Goal: Transaction & Acquisition: Book appointment/travel/reservation

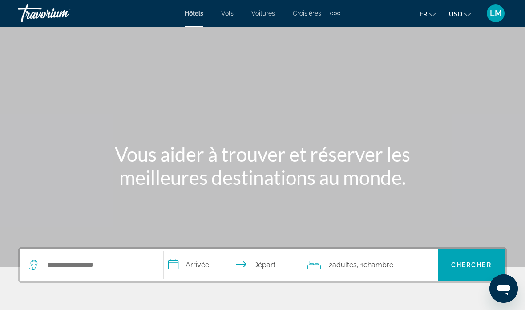
click at [442, 13] on ul "fr English Español Français Italiano Português русский USD USD ($) MXN (Mex$) C…" at bounding box center [452, 13] width 65 height 14
click at [434, 14] on icon "Change language" at bounding box center [433, 15] width 6 height 6
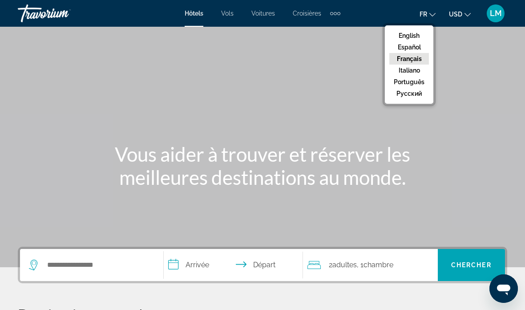
click at [433, 18] on button "fr English Español Français Italiano Português русский" at bounding box center [428, 14] width 16 height 13
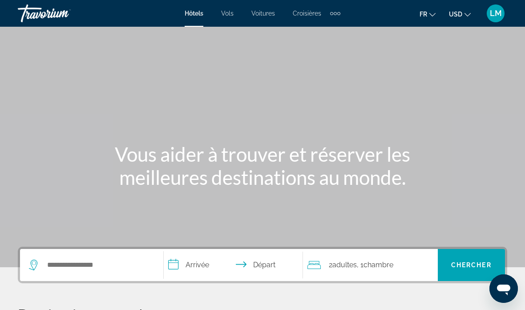
click at [465, 15] on icon "Change currency" at bounding box center [468, 15] width 6 height 6
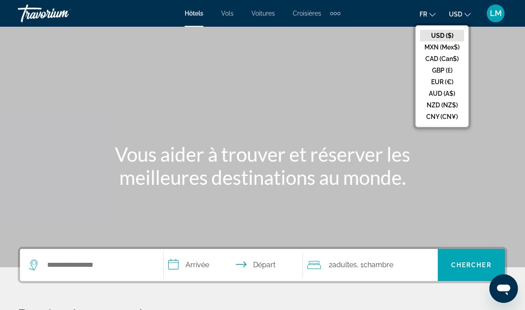
click at [456, 81] on button "EUR (€)" at bounding box center [442, 82] width 44 height 12
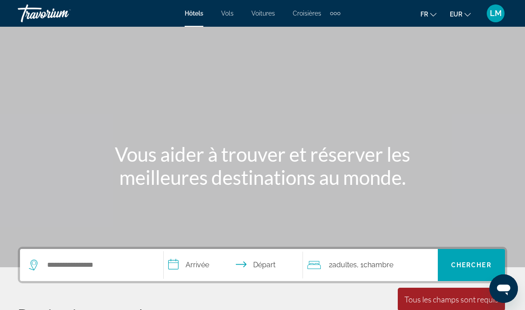
click at [497, 12] on span "LM" at bounding box center [496, 13] width 12 height 9
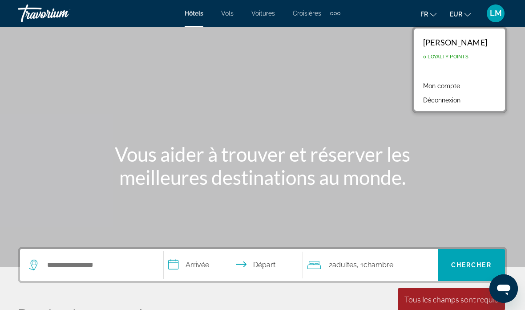
click at [499, 16] on span "LM" at bounding box center [496, 13] width 12 height 9
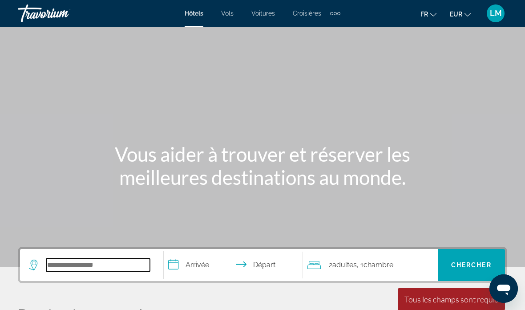
click at [93, 267] on input "Search widget" at bounding box center [98, 264] width 104 height 13
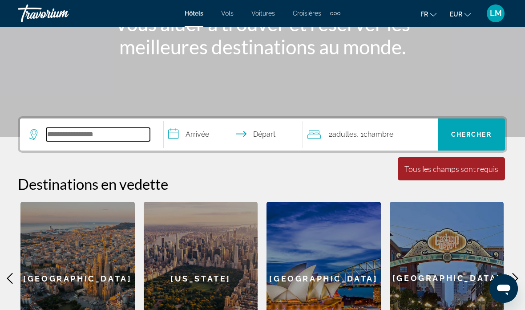
scroll to position [218, 0]
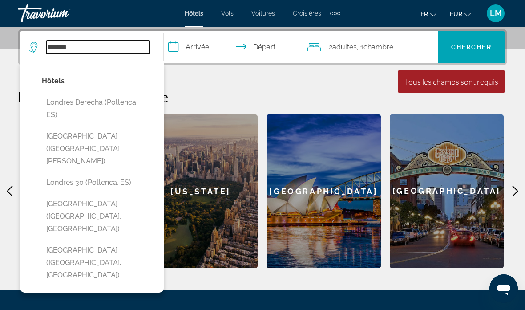
type input "*******"
click at [129, 82] on p "Hôtels" at bounding box center [98, 81] width 113 height 12
click at [226, 46] on input "**********" at bounding box center [235, 48] width 143 height 35
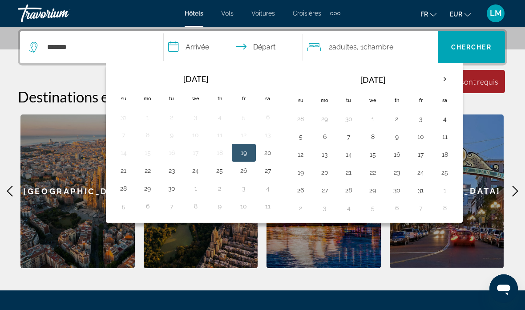
click at [445, 134] on button "11" at bounding box center [445, 136] width 14 height 12
click at [352, 157] on button "14" at bounding box center [349, 154] width 14 height 12
type input "**********"
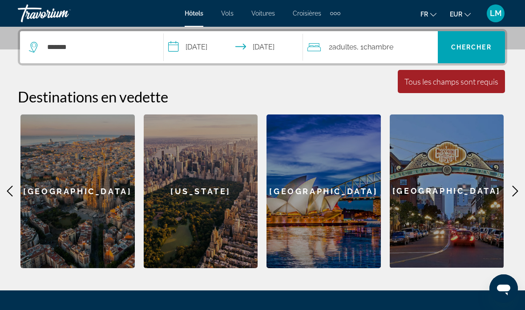
click at [478, 50] on span "Chercher" at bounding box center [471, 47] width 41 height 7
click at [471, 34] on span "Search widget" at bounding box center [471, 47] width 67 height 32
click at [489, 55] on span "Search widget" at bounding box center [471, 47] width 67 height 21
click at [491, 44] on span "Chercher" at bounding box center [471, 47] width 41 height 7
click at [492, 46] on span "Chercher" at bounding box center [471, 47] width 41 height 7
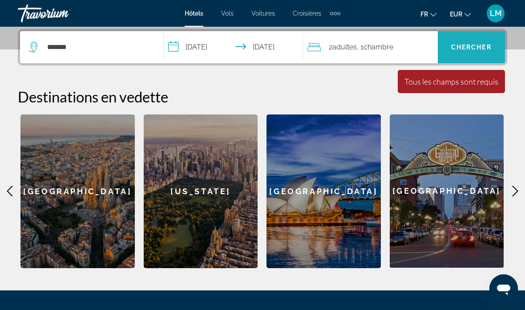
click at [485, 49] on span "Chercher" at bounding box center [471, 47] width 41 height 7
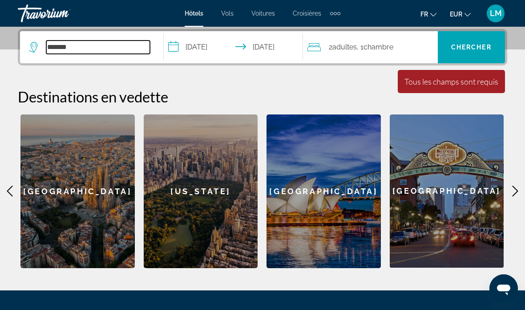
click at [112, 49] on input "*******" at bounding box center [98, 47] width 104 height 13
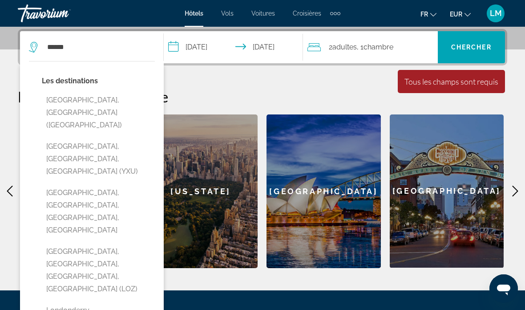
click at [124, 102] on button "London, United Kingdom (LON)" at bounding box center [98, 113] width 113 height 42
type input "**********"
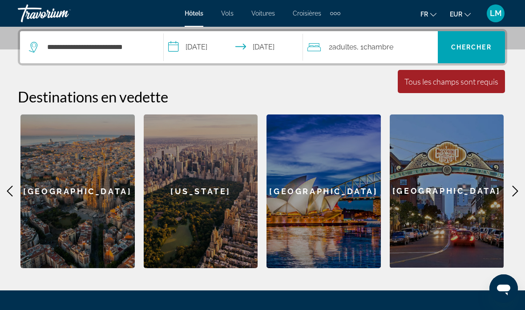
click at [478, 42] on span "Search widget" at bounding box center [471, 47] width 67 height 21
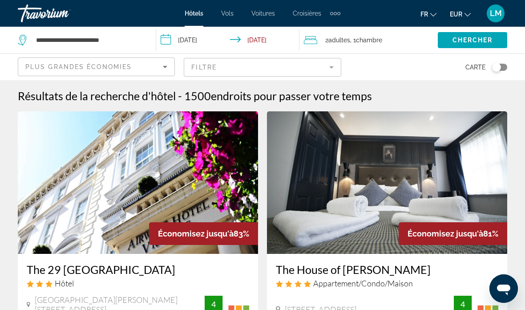
click at [218, 65] on mat-form-field "Filtre" at bounding box center [262, 67] width 157 height 19
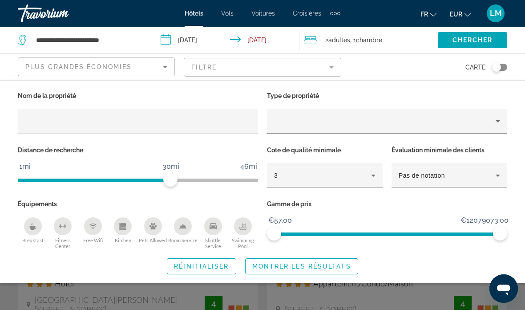
click at [211, 267] on span "Réinitialiser" at bounding box center [201, 266] width 55 height 7
click at [142, 68] on div "Plus grandes économies" at bounding box center [94, 66] width 138 height 11
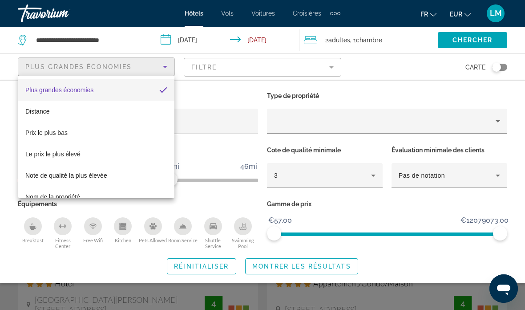
click at [219, 67] on div at bounding box center [262, 155] width 525 height 310
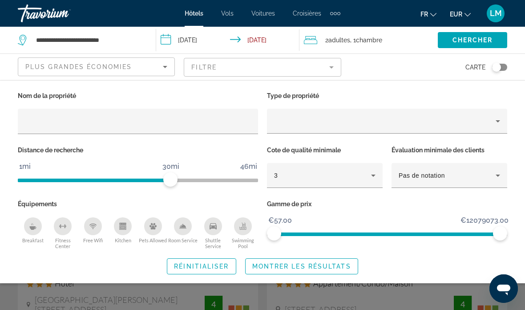
click at [295, 70] on mat-form-field "Filtre" at bounding box center [262, 67] width 157 height 19
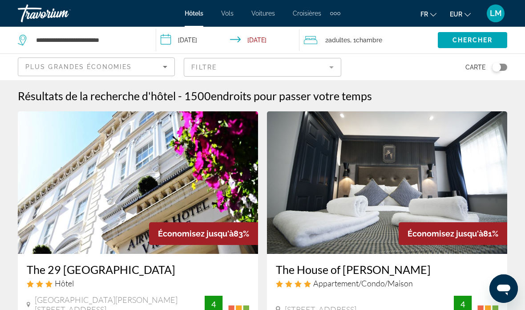
click at [503, 67] on div "Toggle map" at bounding box center [499, 67] width 15 height 7
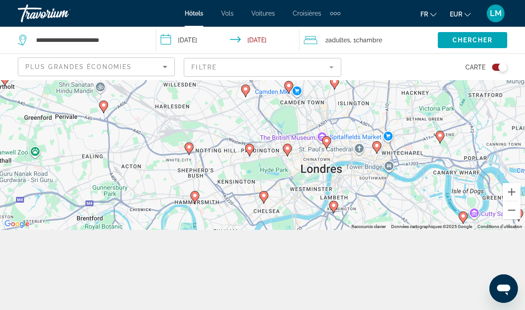
click at [335, 210] on gmp-advanced-marker "Main content" at bounding box center [333, 206] width 9 height 13
click at [336, 208] on image "Main content" at bounding box center [333, 205] width 5 height 5
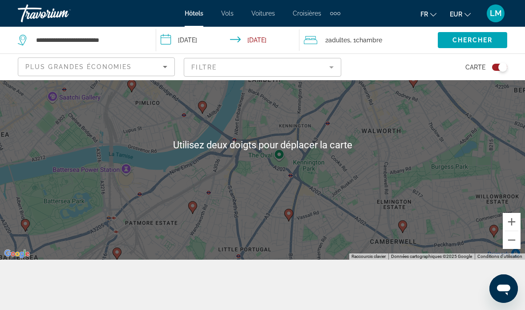
scroll to position [49, 0]
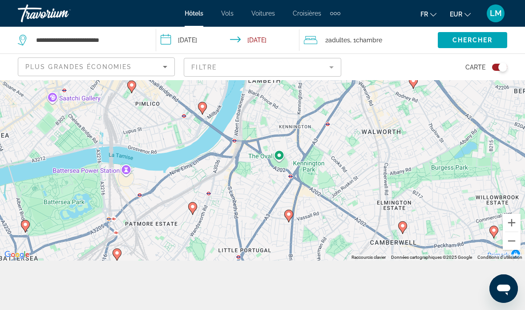
click at [507, 65] on div "Toggle map" at bounding box center [503, 67] width 9 height 9
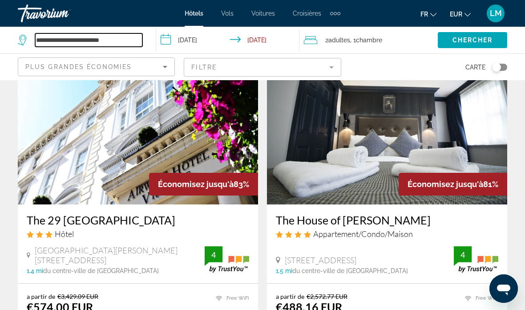
click at [133, 40] on input "**********" at bounding box center [88, 39] width 107 height 13
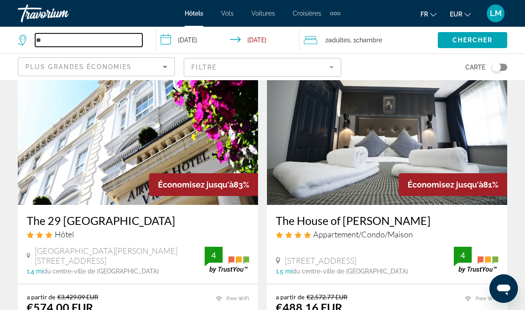
type input "*"
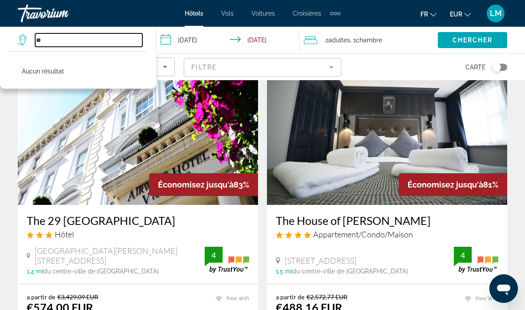
type input "*"
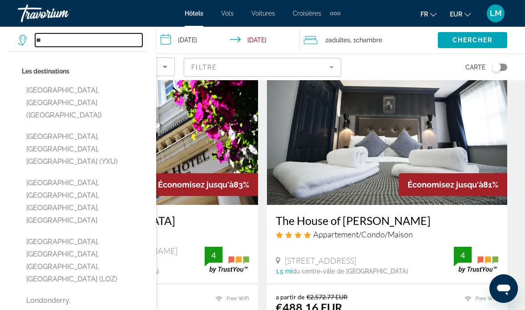
type input "*"
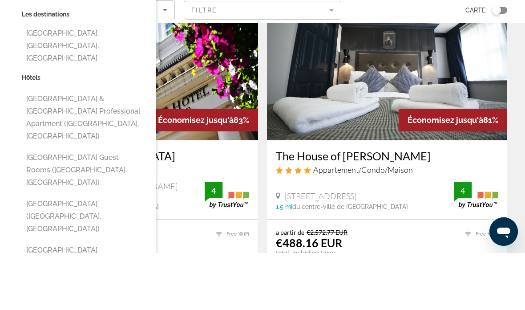
scroll to position [66, 0]
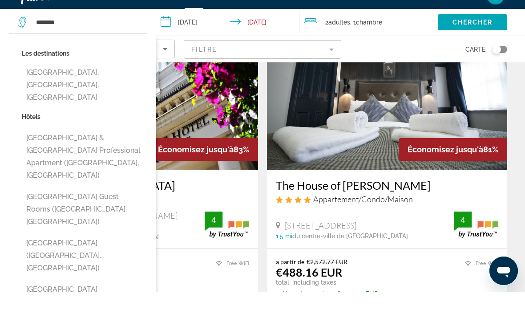
click at [109, 82] on button "Stansted, Essex, United Kingdom" at bounding box center [85, 103] width 126 height 42
type input "**********"
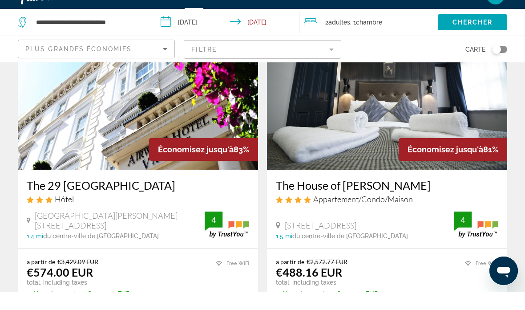
click at [205, 27] on input "**********" at bounding box center [229, 41] width 146 height 29
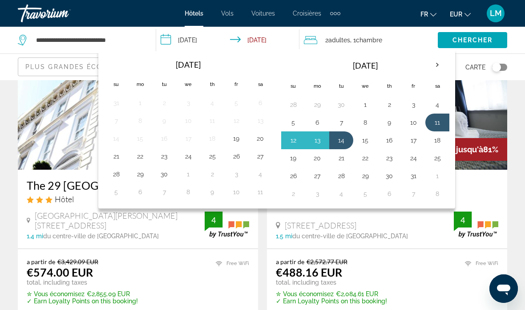
click at [444, 116] on button "11" at bounding box center [437, 122] width 14 height 12
click at [293, 138] on button "12" at bounding box center [293, 140] width 14 height 12
type input "**********"
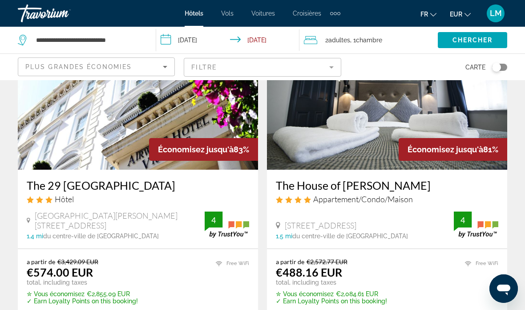
click at [482, 37] on span "Chercher" at bounding box center [473, 40] width 41 height 7
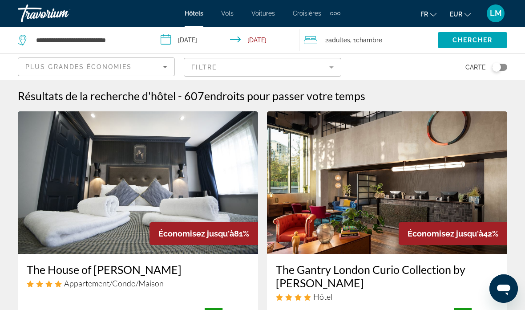
click at [494, 118] on img "Main content" at bounding box center [387, 182] width 240 height 142
click at [503, 66] on div "Toggle map" at bounding box center [499, 67] width 15 height 7
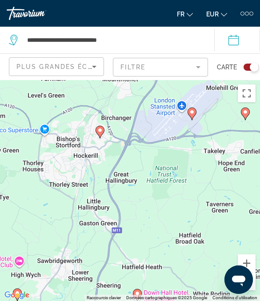
click at [195, 110] on image "Main content" at bounding box center [192, 112] width 5 height 5
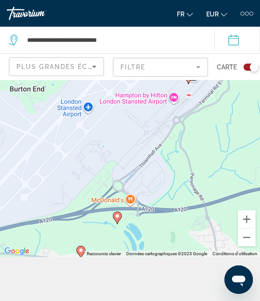
click at [191, 79] on image "Main content" at bounding box center [188, 75] width 5 height 5
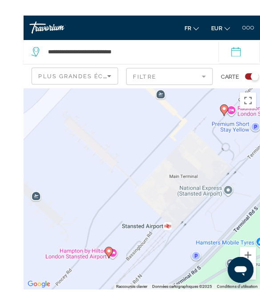
scroll to position [39, 0]
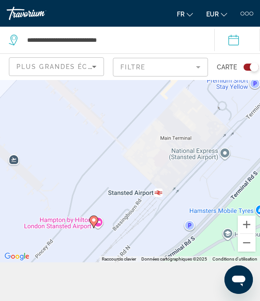
click at [87, 246] on div "Pour naviguer, appuyez sur les touches fléchées. Pour activer le glissement ave…" at bounding box center [130, 151] width 260 height 221
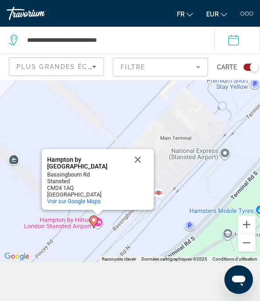
click at [245, 63] on button "Toggle map" at bounding box center [248, 67] width 22 height 8
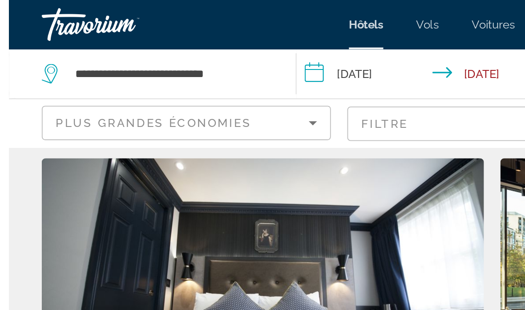
scroll to position [0, 0]
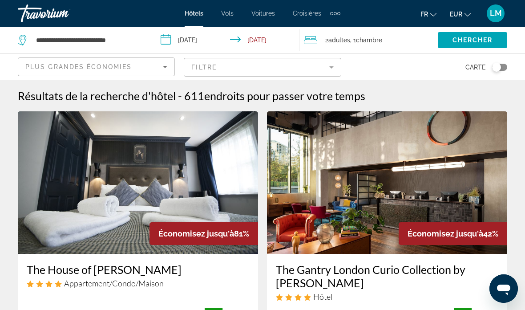
click at [329, 69] on mat-form-field "Filtre" at bounding box center [262, 67] width 157 height 19
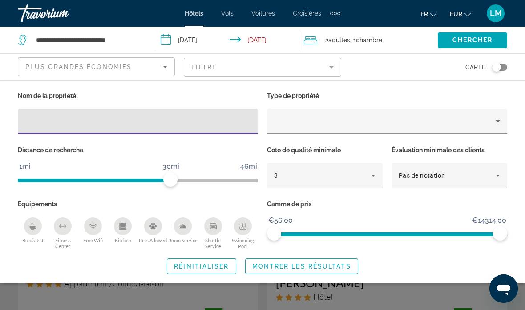
click at [331, 64] on mat-form-field "Filtre" at bounding box center [262, 67] width 157 height 19
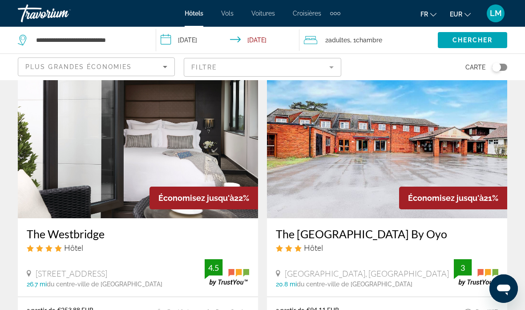
scroll to position [1697, 0]
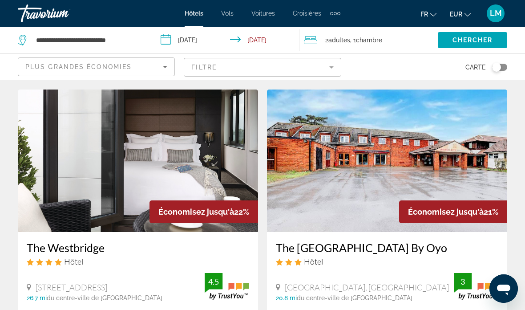
click at [499, 63] on div "Toggle map" at bounding box center [496, 67] width 9 height 9
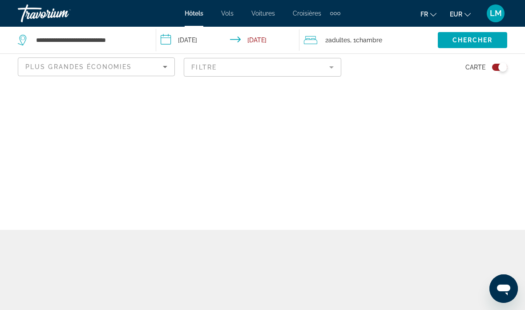
scroll to position [36, 0]
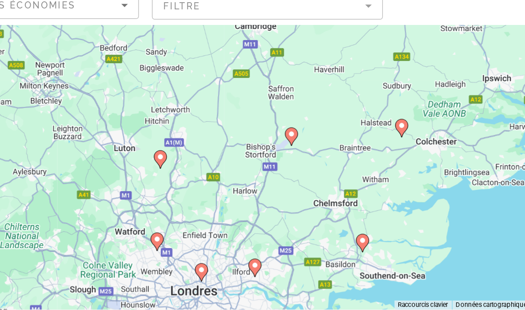
click at [276, 152] on image "Main content" at bounding box center [278, 154] width 5 height 5
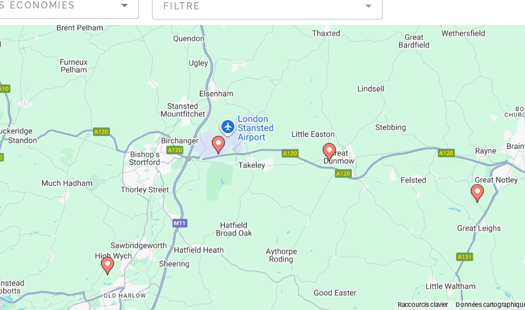
click at [225, 156] on icon "Main content" at bounding box center [229, 162] width 8 height 12
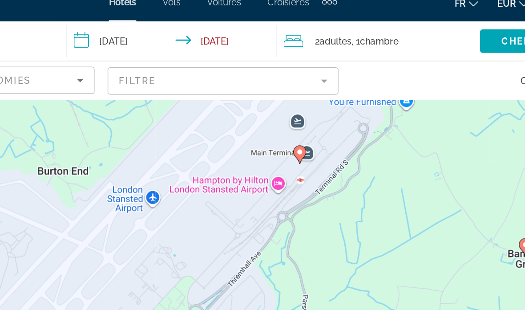
click at [311, 111] on icon "Main content" at bounding box center [315, 117] width 9 height 12
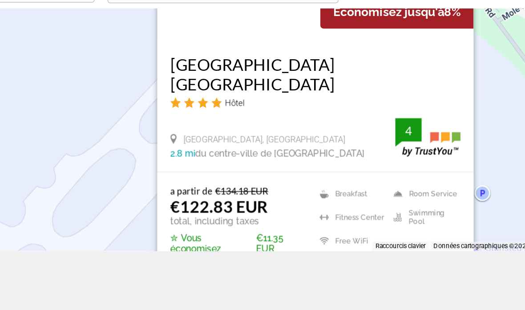
scroll to position [65, 0]
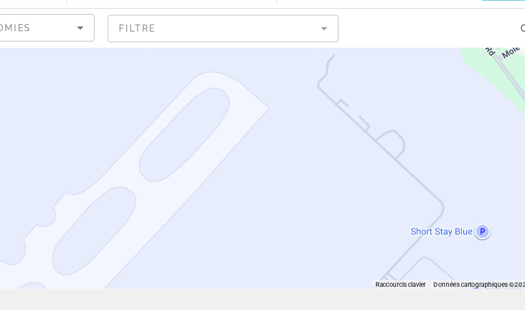
click at [341, 106] on div "Pour activer le glissement avec le clavier, appuyez sur Alt+Entrée. Une fois ce…" at bounding box center [262, 130] width 525 height 230
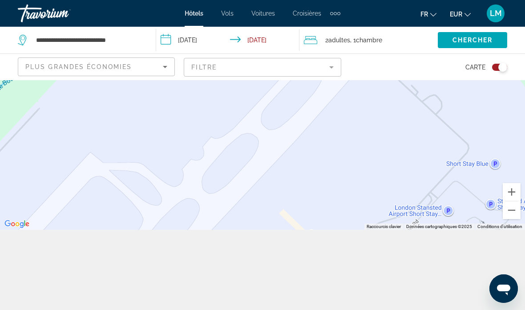
scroll to position [80, 0]
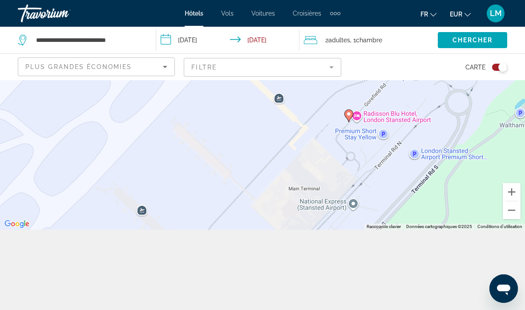
click at [450, 132] on div "Pour activer le glissement avec le clavier, appuyez sur Alt+Entrée. Une fois ce…" at bounding box center [262, 115] width 525 height 230
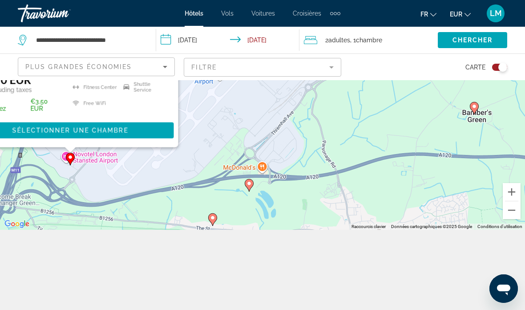
click at [252, 191] on icon "Main content" at bounding box center [249, 185] width 8 height 12
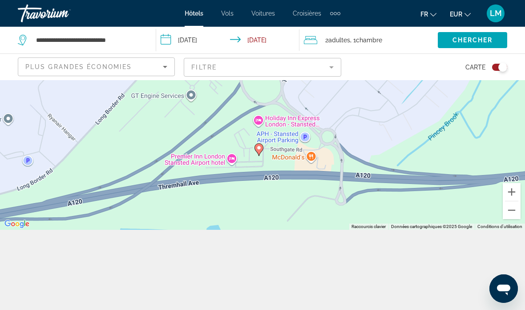
click at [260, 150] on image "Main content" at bounding box center [258, 147] width 5 height 5
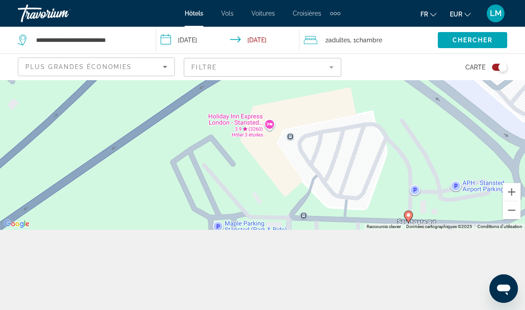
click at [383, 155] on div "Pour activer le glissement avec le clavier, appuyez sur Alt+Entrée. Une fois ce…" at bounding box center [262, 115] width 525 height 230
click at [412, 223] on gmp-advanced-marker "Main content" at bounding box center [408, 216] width 9 height 13
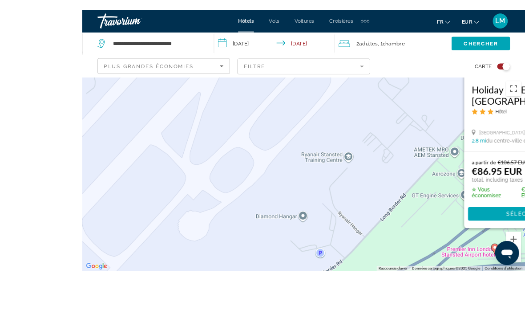
scroll to position [85, 0]
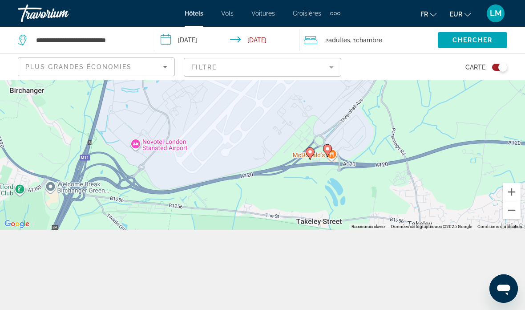
click at [398, 192] on div "Pour activer le glissement avec le clavier, appuyez sur Alt+Entrée. Une fois ce…" at bounding box center [262, 115] width 525 height 230
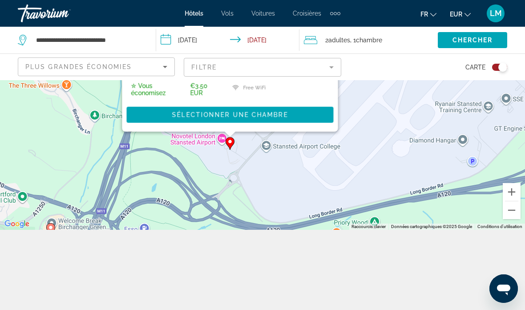
scroll to position [80, 0]
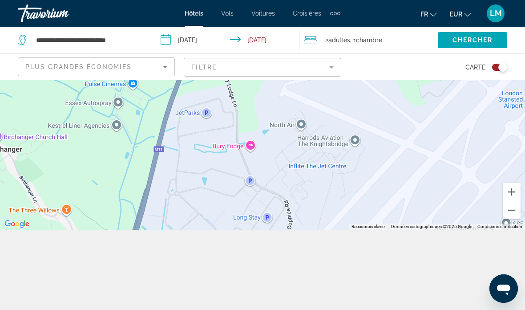
click at [374, 203] on div "Pour activer le glissement avec le clavier, appuyez sur Alt+Entrée. Une fois ce…" at bounding box center [262, 115] width 525 height 230
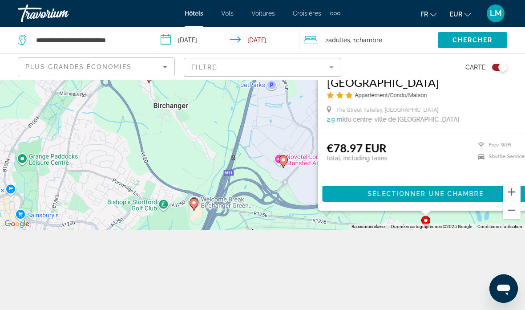
click at [221, 219] on div "Pour activer le glissement avec le clavier, appuyez sur Alt+Entrée. Une fois ce…" at bounding box center [262, 115] width 525 height 230
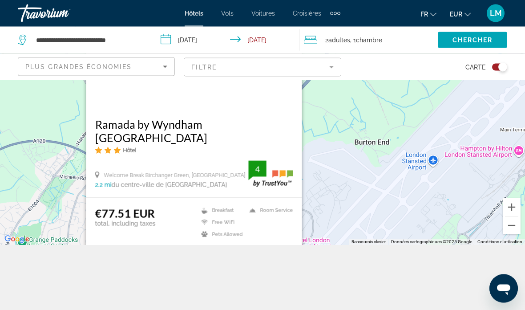
scroll to position [69, 0]
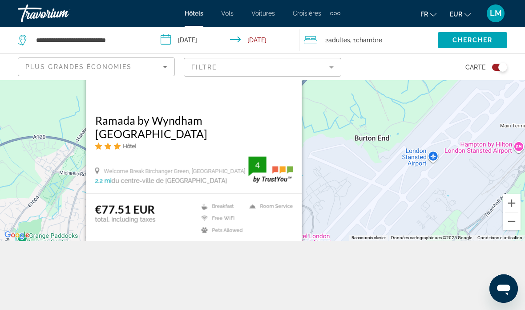
click at [260, 266] on span "Main content" at bounding box center [194, 254] width 207 height 21
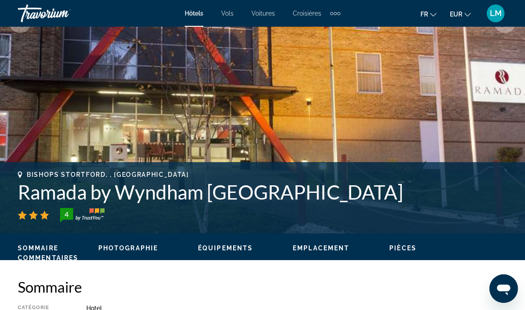
scroll to position [214, 0]
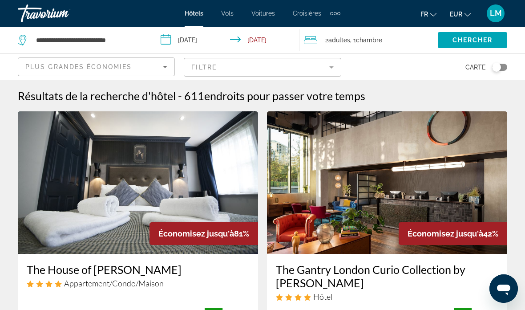
click at [62, 9] on div "Travorium" at bounding box center [62, 13] width 89 height 23
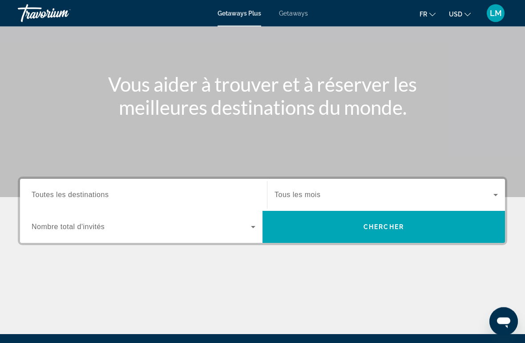
scroll to position [99, 0]
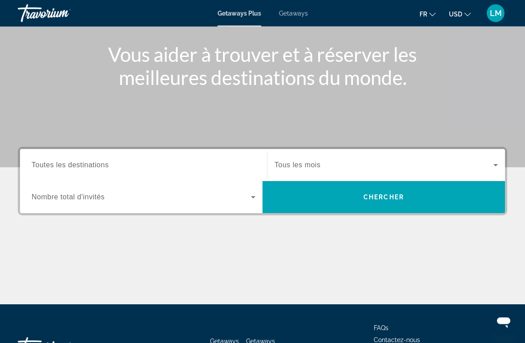
click at [473, 156] on div "Search widget" at bounding box center [386, 165] width 223 height 25
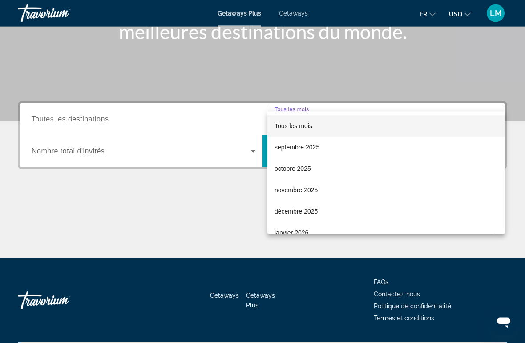
scroll to position [168, 0]
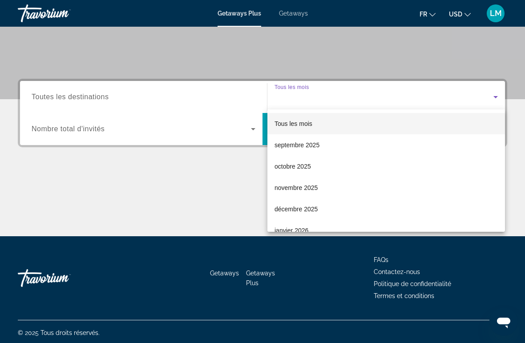
click at [464, 92] on div at bounding box center [262, 171] width 525 height 343
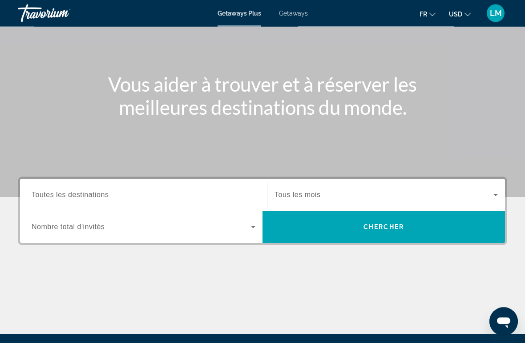
scroll to position [65, 0]
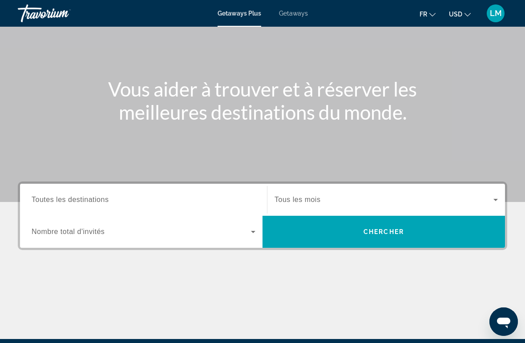
click at [500, 9] on span "LM" at bounding box center [496, 13] width 12 height 9
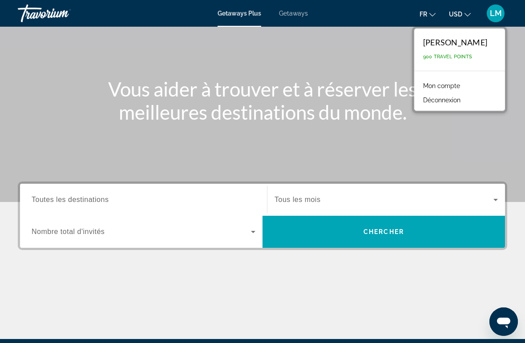
click at [499, 13] on span "LM" at bounding box center [496, 13] width 12 height 9
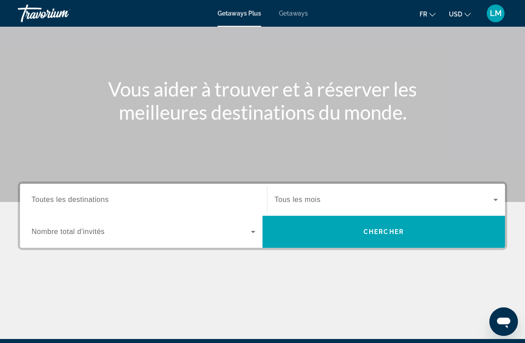
click at [196, 204] on input "Destination Toutes les destinations" at bounding box center [144, 200] width 224 height 11
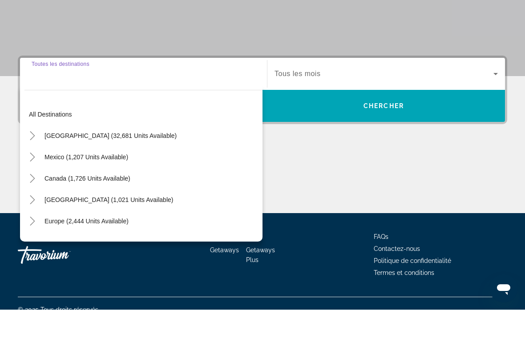
scroll to position [170, 0]
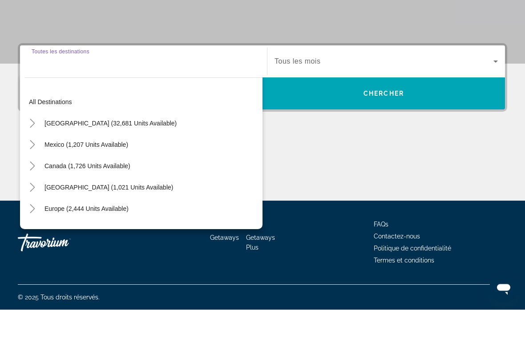
click at [197, 83] on div "Search widget" at bounding box center [144, 95] width 224 height 25
click at [195, 82] on div "Search widget" at bounding box center [144, 94] width 224 height 25
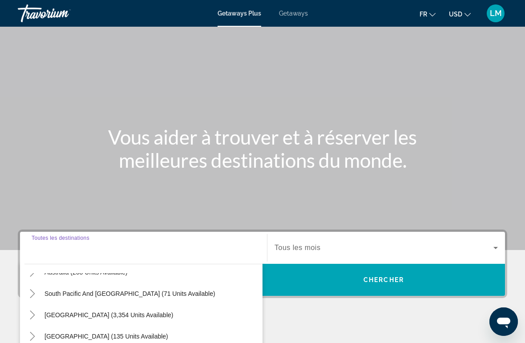
scroll to position [0, 0]
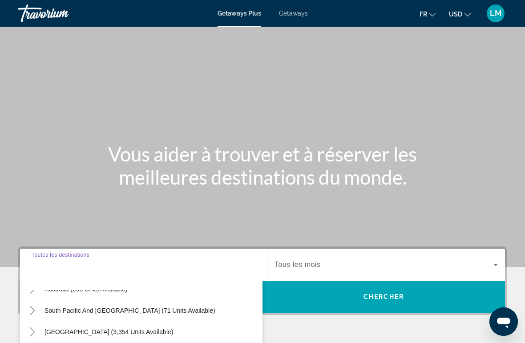
click at [296, 16] on span "Getaways" at bounding box center [293, 13] width 29 height 7
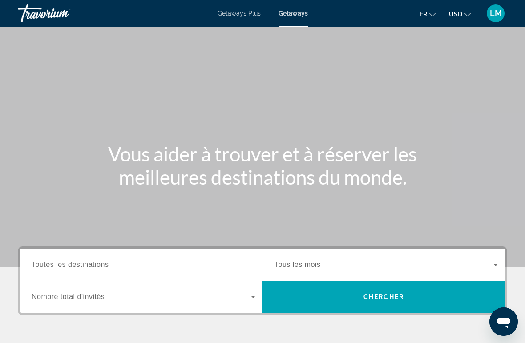
click at [493, 17] on span "LM" at bounding box center [496, 13] width 12 height 9
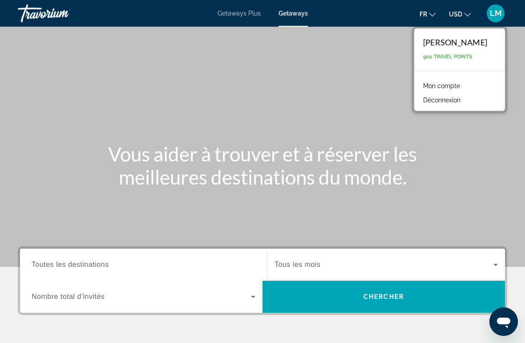
click at [384, 142] on h1 "Vous aider à trouver et à réserver les meilleures destinations du monde." at bounding box center [263, 165] width 334 height 46
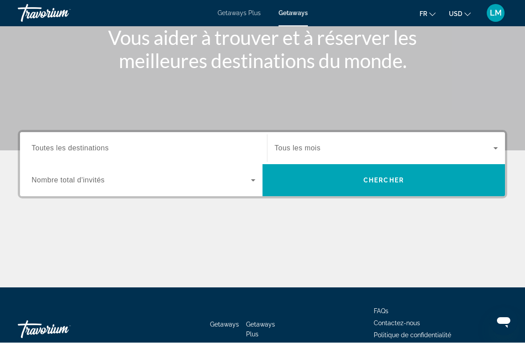
click at [204, 153] on input "Destination Toutes les destinations" at bounding box center [144, 149] width 224 height 11
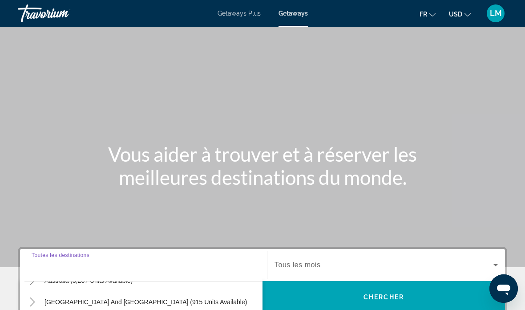
click at [231, 16] on span "Getaways Plus" at bounding box center [239, 13] width 43 height 7
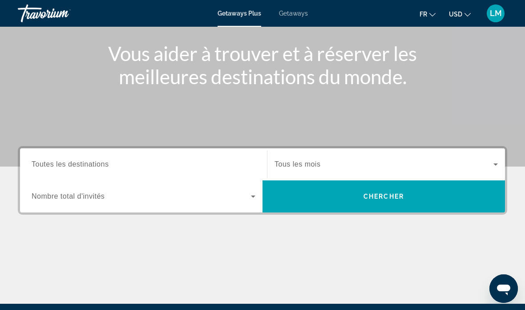
scroll to position [103, 0]
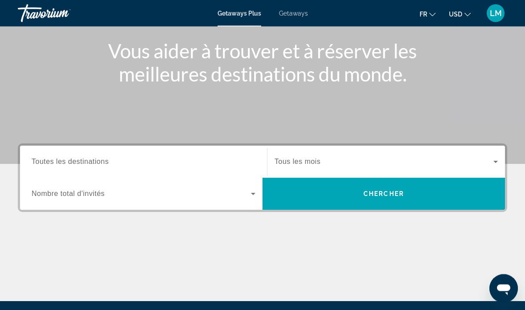
click at [191, 198] on span "Search widget" at bounding box center [141, 194] width 219 height 11
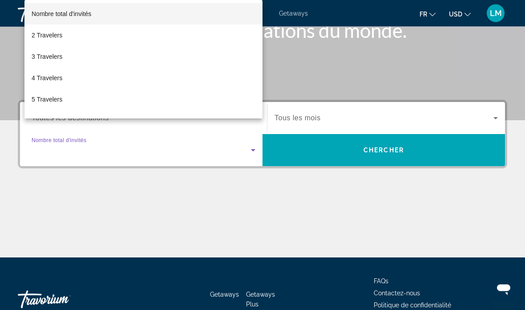
scroll to position [168, 0]
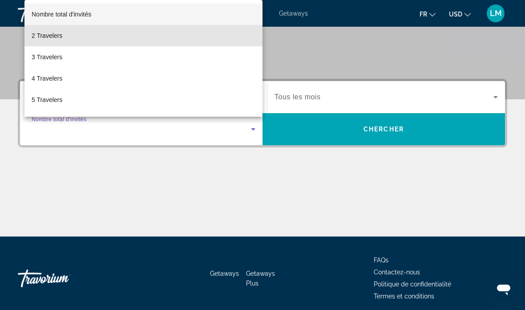
click at [138, 46] on mat-option "2 Travelers" at bounding box center [143, 35] width 238 height 21
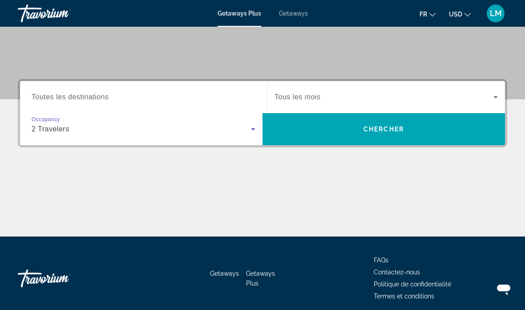
click at [355, 135] on span "Search widget" at bounding box center [384, 128] width 243 height 21
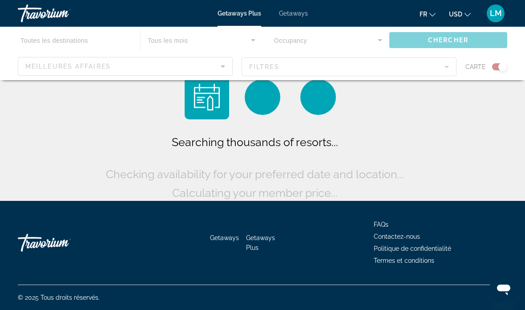
scroll to position [36, 0]
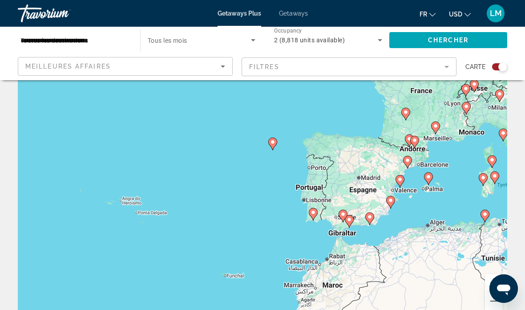
click at [276, 138] on icon "Main content" at bounding box center [273, 144] width 8 height 12
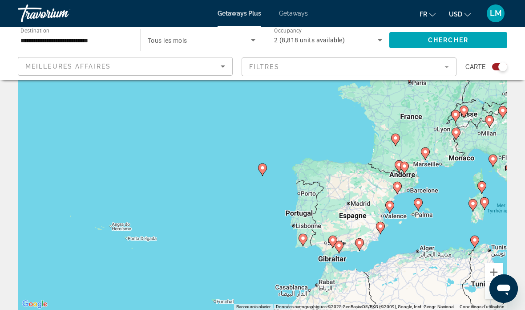
type input "**********"
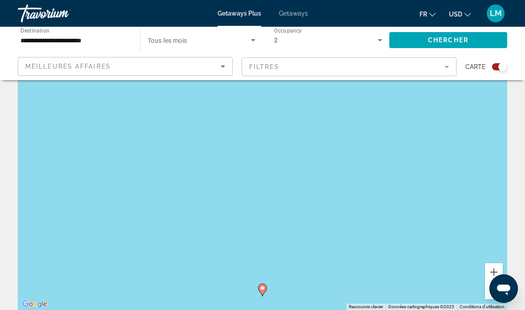
click at [366, 156] on div "Pour naviguer, appuyez sur les touches fléchées. Pour activer le glissement ave…" at bounding box center [263, 176] width 490 height 267
click at [370, 162] on div "Pour activer le glissement avec le clavier, appuyez sur Alt+Entrée. Une fois ce…" at bounding box center [263, 176] width 490 height 267
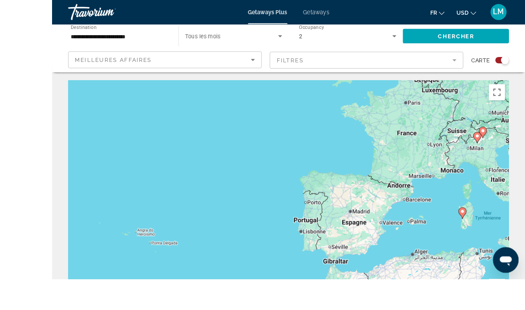
scroll to position [16, 0]
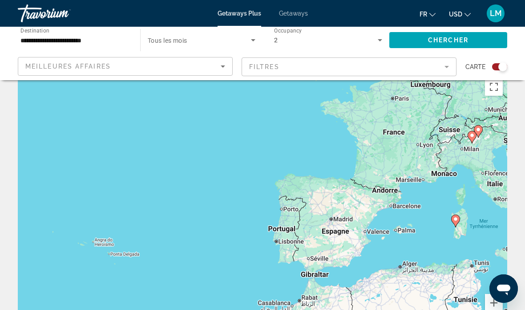
click at [356, 214] on div "Pour activer le glissement avec le clavier, appuyez sur Alt+Entrée. Une fois ce…" at bounding box center [263, 206] width 490 height 267
click at [403, 198] on div "Pour activer le glissement avec le clavier, appuyez sur Alt+Entrée. Une fois ce…" at bounding box center [263, 206] width 490 height 267
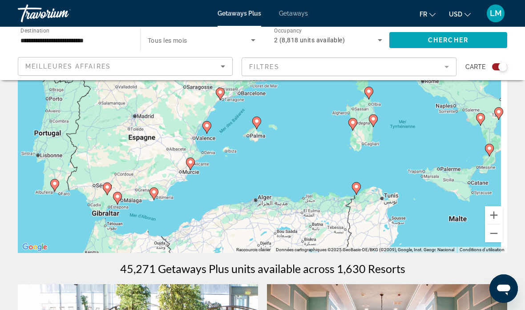
scroll to position [89, 0]
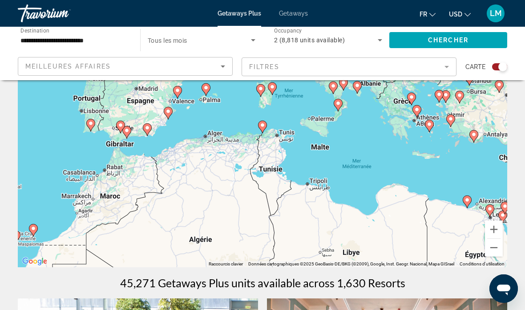
type input "**********"
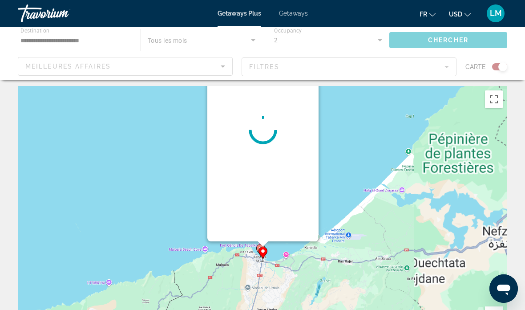
scroll to position [0, 0]
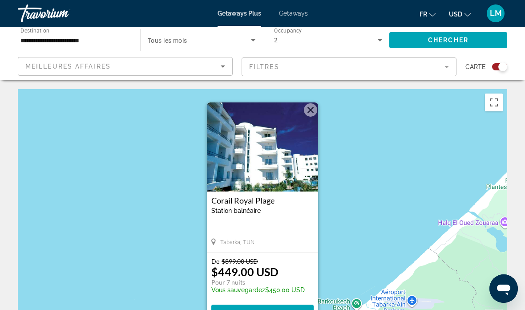
click at [311, 111] on button "Fermer" at bounding box center [310, 109] width 13 height 13
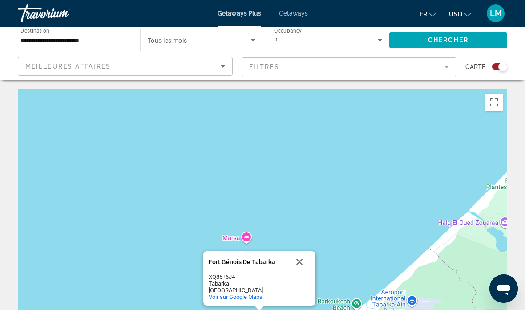
click at [306, 254] on button "Fermer" at bounding box center [299, 261] width 21 height 21
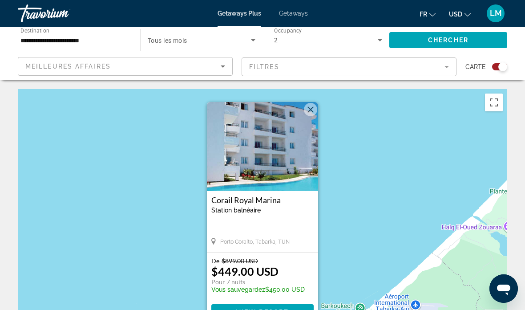
click at [313, 111] on button "Fermer" at bounding box center [310, 109] width 13 height 13
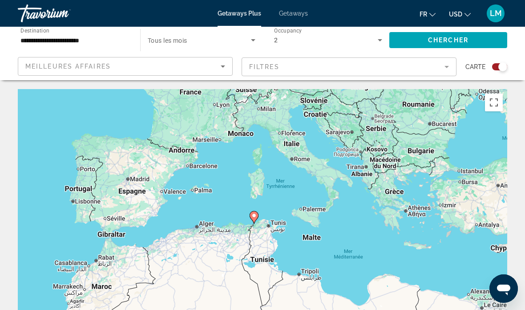
click at [387, 242] on div "Pour activer le glissement avec le clavier, appuyez sur Alt+Entrée. Une fois ce…" at bounding box center [263, 222] width 490 height 267
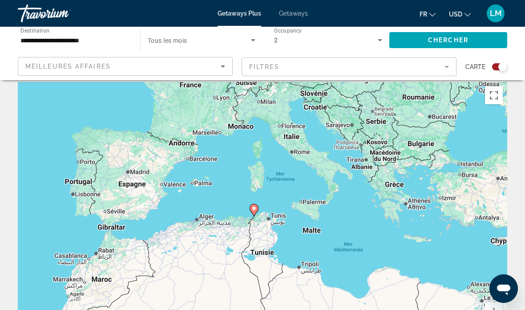
scroll to position [7, 0]
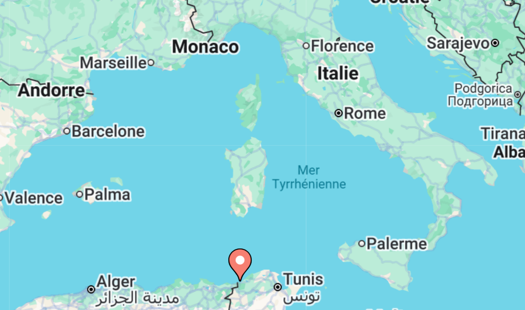
click at [114, 82] on div "Pour activer le glissement avec le clavier, appuyez sur Alt+Entrée. Une fois ce…" at bounding box center [263, 215] width 490 height 267
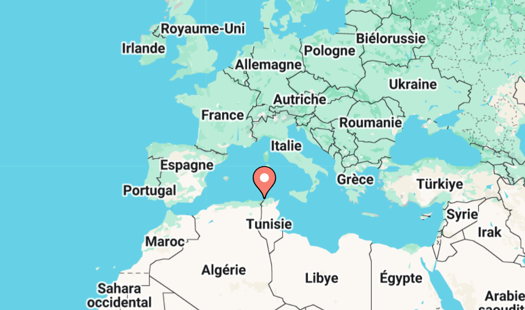
click at [136, 82] on div "Pour activer le glissement avec le clavier, appuyez sur Alt+Entrée. Une fois ce…" at bounding box center [263, 215] width 490 height 267
click at [181, 82] on div "Pour activer le glissement avec le clavier, appuyez sur Alt+Entrée. Une fois ce…" at bounding box center [263, 215] width 490 height 267
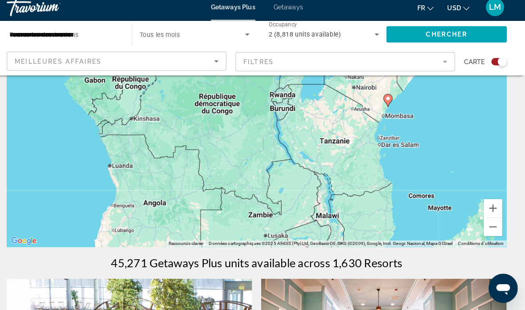
scroll to position [89, 0]
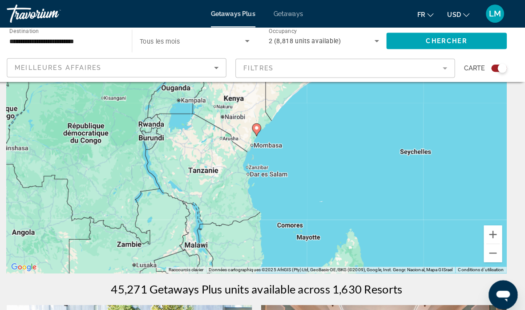
type input "**********"
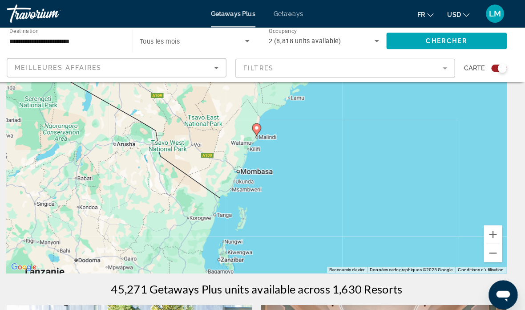
click at [258, 130] on gmp-advanced-marker "Main content" at bounding box center [262, 126] width 9 height 13
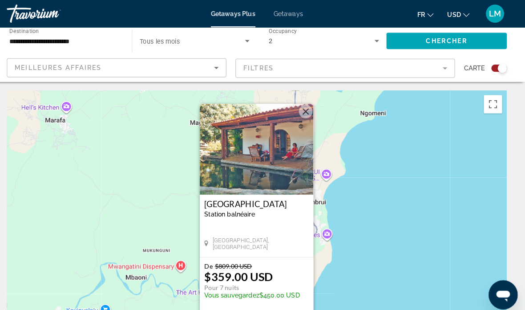
scroll to position [0, 0]
click at [273, 168] on img "Main content" at bounding box center [262, 146] width 111 height 89
